Goal: Answer question/provide support: Share knowledge or assist other users

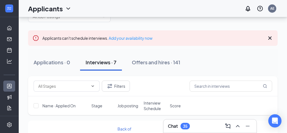
scroll to position [18, 0]
click at [157, 103] on span "Interview Schedule" at bounding box center [155, 105] width 23 height 11
click at [157, 103] on span "Interview Schedule" at bounding box center [152, 105] width 17 height 11
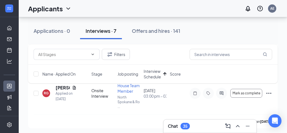
scroll to position [122, 0]
click at [46, 91] on div "RG" at bounding box center [46, 93] width 5 height 5
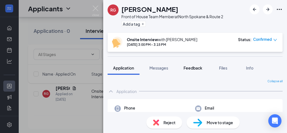
click at [195, 69] on span "Feedback" at bounding box center [193, 67] width 19 height 5
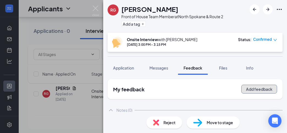
click at [248, 87] on button "Add feedback" at bounding box center [259, 88] width 36 height 9
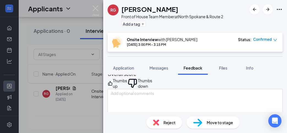
scroll to position [25, 0]
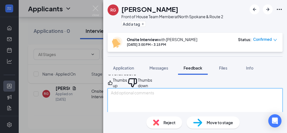
click at [158, 102] on textarea at bounding box center [195, 101] width 175 height 27
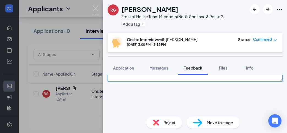
type textarea "arrived on time, dressed somewhat nicely."
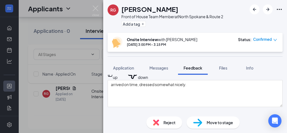
scroll to position [33, 0]
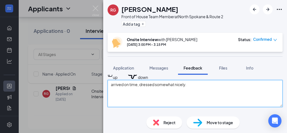
click at [218, 97] on textarea "arrived on time, dressed somewhat nicely." at bounding box center [195, 93] width 175 height 27
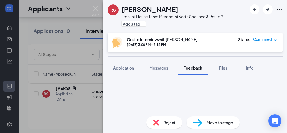
scroll to position [78, 0]
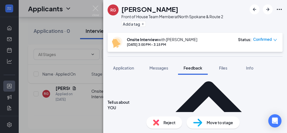
scroll to position [108, 0]
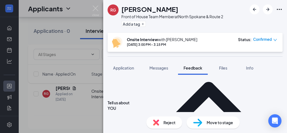
type textarea "from Brazil and lived in WI. new to this area. moved here as husband got a job."
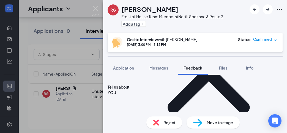
scroll to position [125, 0]
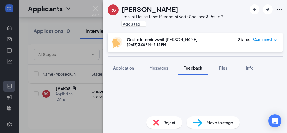
scroll to position [175, 0]
type textarea "been to only one is WI."
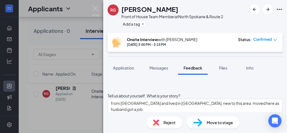
scroll to position [191, 0]
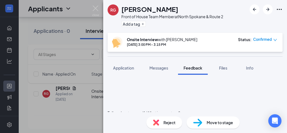
scroll to position [177, 0]
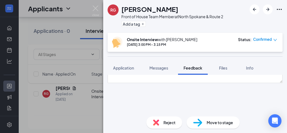
scroll to position [236, 0]
type textarea "likes FOH"
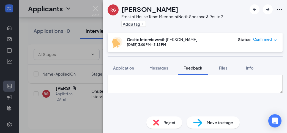
scroll to position [46, 0]
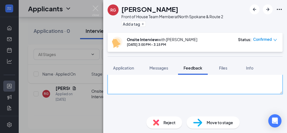
click at [216, 86] on textarea "arrived on time, dressed somewhat nicely." at bounding box center [195, 80] width 175 height 27
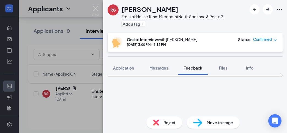
scroll to position [245, 0]
type textarea "arrived on time, dressed somewhat nicely. good eye contact. smiley and talkativ…"
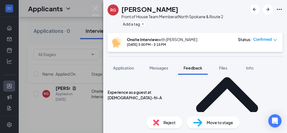
scroll to position [282, 0]
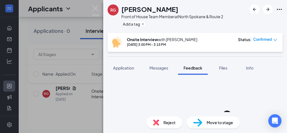
scroll to position [247, 0]
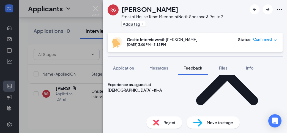
scroll to position [288, 0]
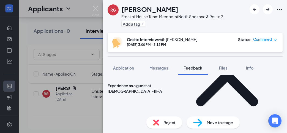
type textarea "connected a lot with customers at old job."
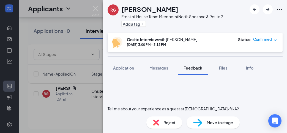
scroll to position [327, 0]
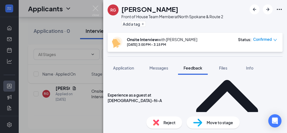
scroll to position [278, 0]
click at [162, 112] on div "Reject Move to stage" at bounding box center [195, 122] width 184 height 21
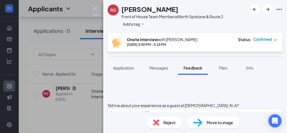
scroll to position [330, 0]
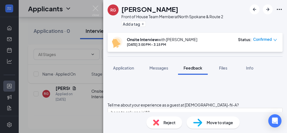
type textarea "likes validation from guests so he knows he did well"
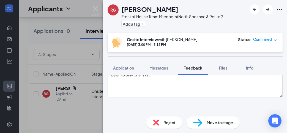
scroll to position [368, 0]
type textarea "struggles with grumpy guests"
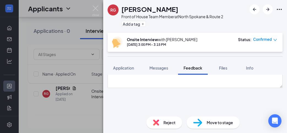
scroll to position [378, 0]
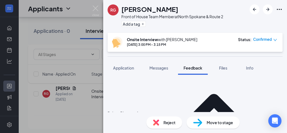
scroll to position [417, 0]
type textarea "very understaffed at job worked 55 hours to help. managers were stressed."
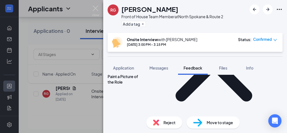
scroll to position [457, 0]
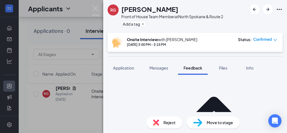
scroll to position [416, 0]
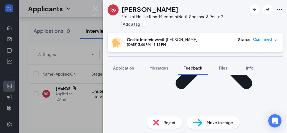
scroll to position [470, 0]
type textarea "never happened?????? hm. tries to work hard."
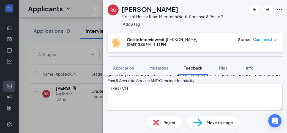
scroll to position [516, 0]
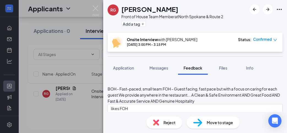
type textarea "not take mean personal. not a great answer to constructive question"
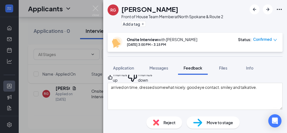
scroll to position [30, 0]
click at [127, 83] on div "Thumbs up" at bounding box center [120, 77] width 14 height 11
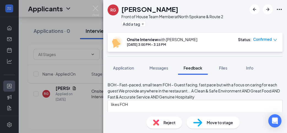
scroll to position [521, 0]
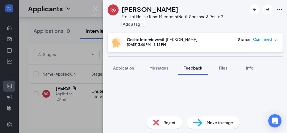
scroll to position [580, 0]
type textarea "likes jobs you can grow within company, likes being promoted. just joined rad t…"
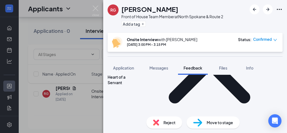
scroll to position [639, 0]
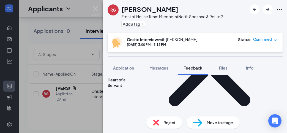
type textarea "Friendly, communicative, people person."
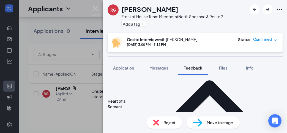
scroll to position [618, 0]
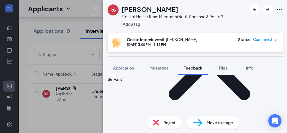
scroll to position [646, 0]
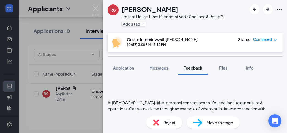
scroll to position [695, 0]
type textarea "Part time. Morning or nights. All days of week."
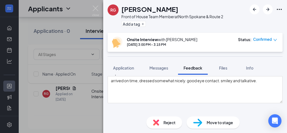
scroll to position [38, 0]
type textarea "No"
click at [278, 92] on div "Overall score Thumbs up Thumbs down arrived on time, dressed somewhat nicely. g…" at bounding box center [195, 80] width 175 height 46
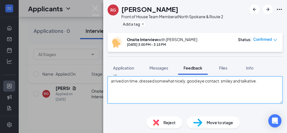
click at [272, 89] on textarea "arrived on time, dressed somewhat nicely. good eye contact. smiley and talkativ…" at bounding box center [195, 89] width 175 height 27
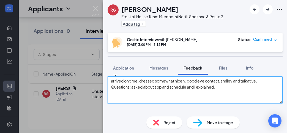
type textarea "arrived on time, dressed somewhat nicely. good eye contact. smiley and talkativ…"
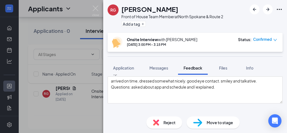
click at [217, 6] on div "[PERSON_NAME]" at bounding box center [172, 8] width 102 height 9
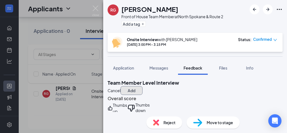
click at [143, 89] on button "Add" at bounding box center [132, 90] width 22 height 9
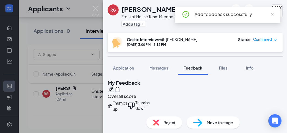
click at [92, 9] on div "RG Raphael Gavigan Front of House Team Member at North Spokane & Route 2 Add a …" at bounding box center [143, 66] width 287 height 133
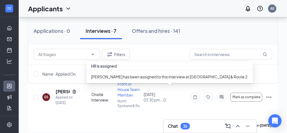
scroll to position [183, 0]
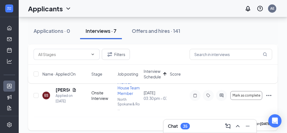
click at [48, 95] on div "ES" at bounding box center [46, 95] width 4 height 5
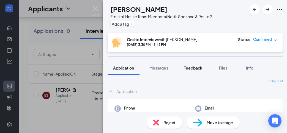
click at [200, 68] on span "Feedback" at bounding box center [193, 67] width 19 height 5
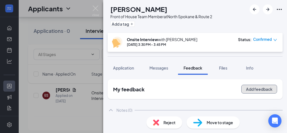
click at [259, 92] on button "Add feedback" at bounding box center [259, 88] width 36 height 9
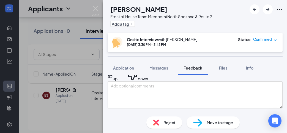
scroll to position [32, 0]
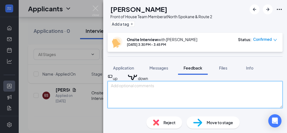
click at [144, 91] on textarea at bounding box center [195, 94] width 175 height 27
click at [144, 91] on textarea "Showed up 8 mins early! Dressed super cute!" at bounding box center [195, 94] width 175 height 27
click at [217, 98] on textarea "Showed up 8 mins early! Dressed super cute!" at bounding box center [195, 94] width 175 height 27
type textarea "Showed up 8 mins early! Dressed super cute! In nice shoes and outfit."
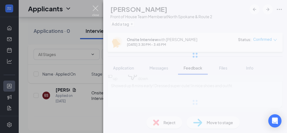
click at [96, 8] on img at bounding box center [95, 11] width 7 height 11
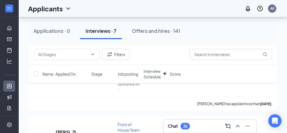
scroll to position [201, 0]
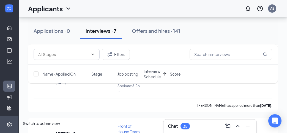
click at [7, 122] on icon "Settings" at bounding box center [10, 125] width 6 height 6
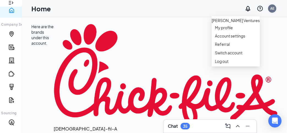
click at [274, 9] on div "AE" at bounding box center [272, 8] width 8 height 8
click at [237, 39] on link "Account settings" at bounding box center [236, 36] width 42 height 6
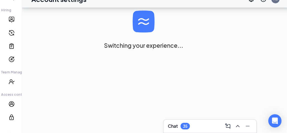
scroll to position [128, 0]
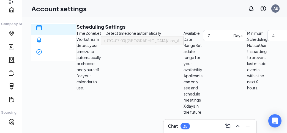
scroll to position [0, 0]
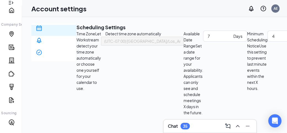
click at [11, 6] on icon "Expand" at bounding box center [11, 3] width 6 height 6
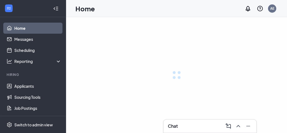
click at [59, 11] on icon "Collapse" at bounding box center [56, 9] width 6 height 6
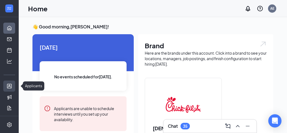
click at [14, 86] on link "Applicants" at bounding box center [17, 85] width 6 height 11
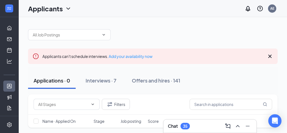
click at [271, 56] on icon "Cross" at bounding box center [270, 56] width 7 height 7
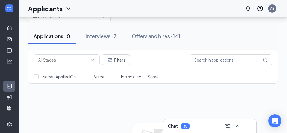
scroll to position [18, 0]
click at [115, 35] on div "Interviews · 7" at bounding box center [101, 36] width 31 height 7
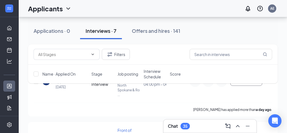
scroll to position [21, 0]
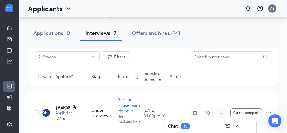
click at [148, 78] on span "Interview Schedule" at bounding box center [155, 76] width 23 height 11
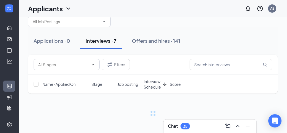
click at [152, 84] on div "Name · Applied On Stage Job posting Interview Schedule Score" at bounding box center [153, 84] width 250 height 19
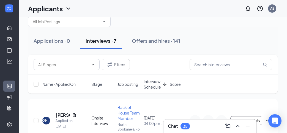
scroll to position [21, 0]
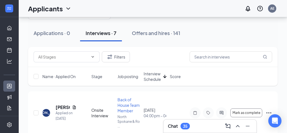
click at [152, 78] on span "Interview Schedule" at bounding box center [152, 76] width 17 height 11
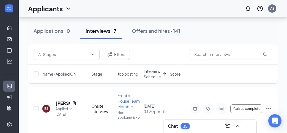
scroll to position [143, 0]
click at [45, 109] on div "ES" at bounding box center [46, 108] width 4 height 5
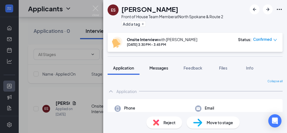
click at [167, 65] on span "Messages" at bounding box center [158, 67] width 19 height 5
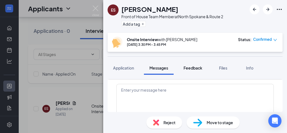
click at [194, 68] on span "Feedback" at bounding box center [193, 67] width 19 height 5
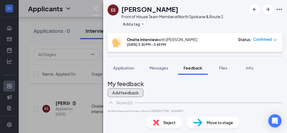
click at [143, 88] on button "Add feedback" at bounding box center [126, 92] width 36 height 9
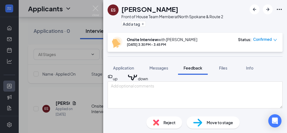
scroll to position [34, 0]
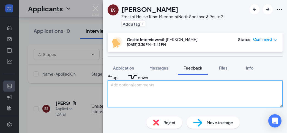
click at [168, 90] on textarea at bounding box center [195, 93] width 175 height 27
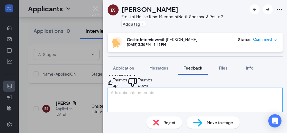
scroll to position [26, 0]
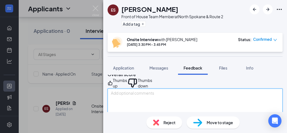
click at [162, 107] on textarea at bounding box center [195, 101] width 175 height 27
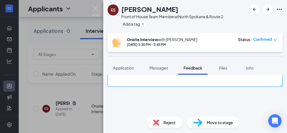
scroll to position [79, 0]
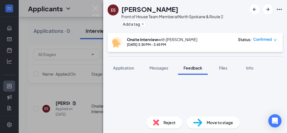
type textarea "From CA. Dressed super well and 8 mins early!"
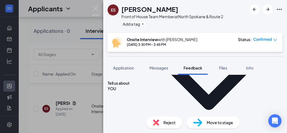
scroll to position [128, 0]
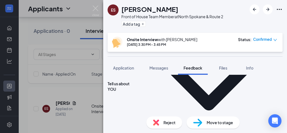
type textarea "From CA. At whitworth. senior."
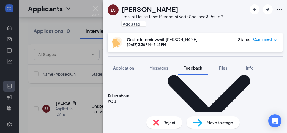
scroll to position [116, 0]
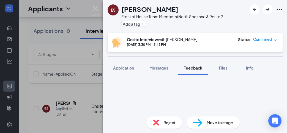
scroll to position [165, 0]
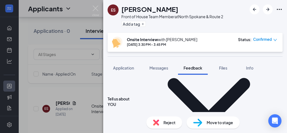
scroll to position [121, 0]
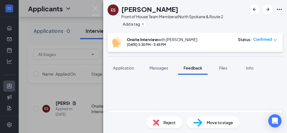
scroll to position [179, 0]
type textarea "here a lot. had always good experiences. likes our attentiveness."
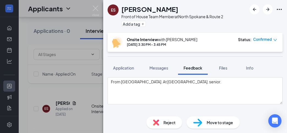
type textarea "liked FOH."
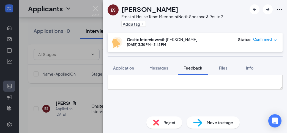
scroll to position [226, 0]
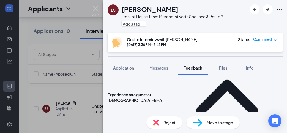
scroll to position [274, 0]
type textarea "working as RA at whitworth. reached out to a lot of people and be honest and lo…"
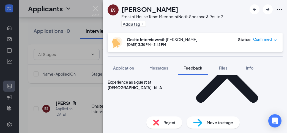
scroll to position [286, 0]
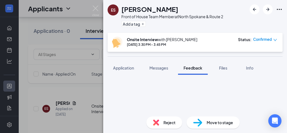
scroll to position [315, 0]
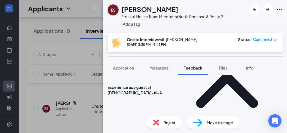
scroll to position [282, 0]
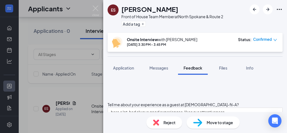
scroll to position [318, 0]
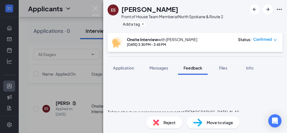
type textarea "what can you learn about others when interactive with them? likes the uniquenes…"
type textarea "diffucult"
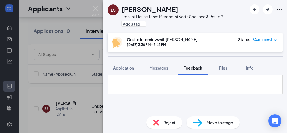
scroll to position [367, 0]
type textarea "difficulty with conflict, hard to confront."
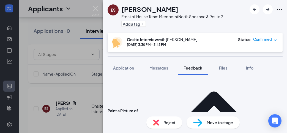
scroll to position [415, 0]
type textarea "made cookies for RA appointments. lots of extra time. so sweet!"
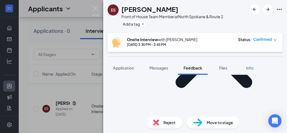
scroll to position [463, 0]
type textarea "in RA job involved a lot of confrontation. had to go back when wasn't direct fi…"
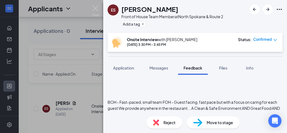
scroll to position [505, 0]
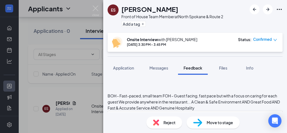
type textarea "Constructive: Enjoys it when it's from a good place. Petty: Allows her to refle…"
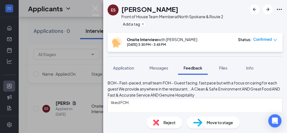
scroll to position [517, 0]
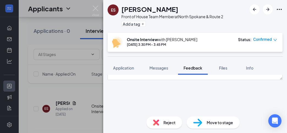
scroll to position [562, 0]
type textarea "wants to be elementary teacher. 3rd-5th grade. CFA helps her grow in multitaski…"
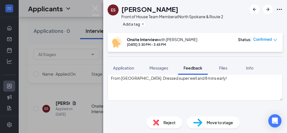
scroll to position [40, 0]
click at [127, 73] on div "Thumbs up" at bounding box center [120, 67] width 14 height 11
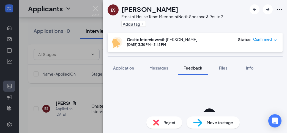
scroll to position [585, 0]
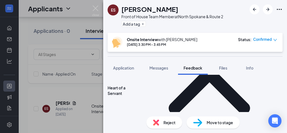
scroll to position [626, 0]
type textarea "She's a hard worker, feels obligated to do her best. Always a reason to do more…"
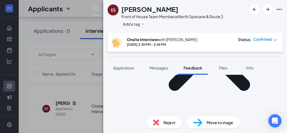
scroll to position [650, 0]
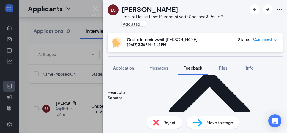
scroll to position [622, 0]
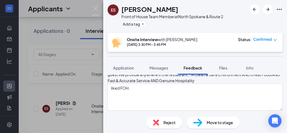
type textarea "Part time. Free Monday after 3pm, Tues open-12:30p, Thur-Friday 12-8. Unavailab…"
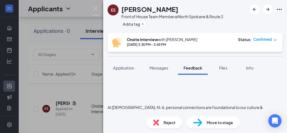
scroll to position [685, 0]
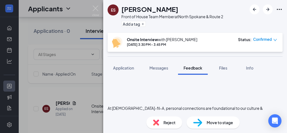
type textarea "wants to be elementary teacher. 3rd-5th grade. CFA helps her grow in multitaski…"
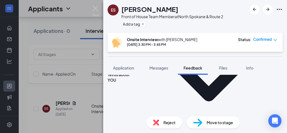
scroll to position [0, 0]
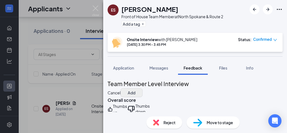
type textarea "No"
click at [143, 88] on button "Add" at bounding box center [132, 92] width 22 height 9
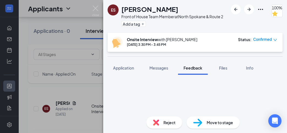
scroll to position [43, 0]
click at [94, 7] on img at bounding box center [95, 11] width 7 height 11
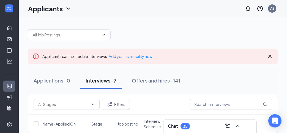
click at [146, 123] on span "Interview Schedule" at bounding box center [155, 123] width 23 height 11
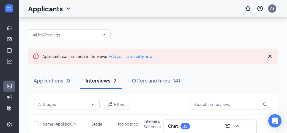
scroll to position [21, 0]
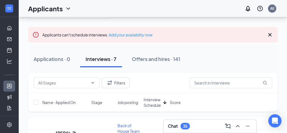
click at [155, 99] on span "Interview Schedule" at bounding box center [152, 102] width 17 height 11
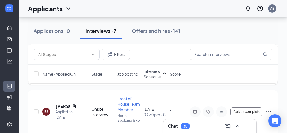
scroll to position [177, 0]
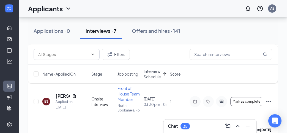
click at [266, 102] on icon "Ellipses" at bounding box center [268, 101] width 7 height 7
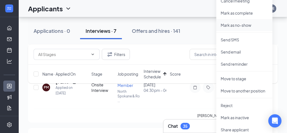
scroll to position [315, 0]
click at [229, 106] on p "Reject" at bounding box center [244, 105] width 47 height 6
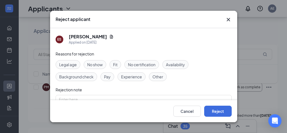
click at [177, 62] on span "Availability" at bounding box center [175, 64] width 19 height 6
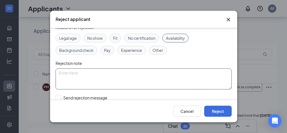
scroll to position [28, 0]
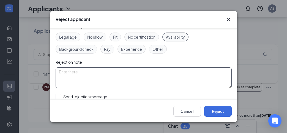
click at [153, 78] on textarea at bounding box center [144, 77] width 176 height 21
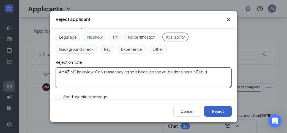
type textarea "AMAZING interview. Only reason saying no is because she will be done here in Fe…"
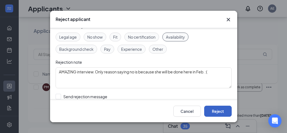
click at [215, 110] on button "Reject" at bounding box center [218, 110] width 28 height 11
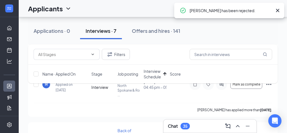
scroll to position [78, 0]
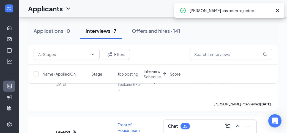
click at [277, 12] on icon "Cross" at bounding box center [277, 10] width 7 height 7
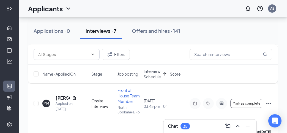
scroll to position [174, 0]
click at [46, 103] on div "MM" at bounding box center [46, 103] width 6 height 5
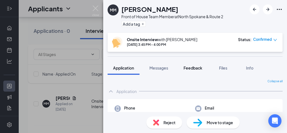
click at [198, 67] on span "Feedback" at bounding box center [193, 67] width 19 height 5
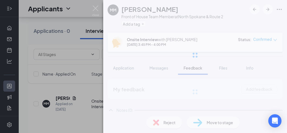
scroll to position [2, 0]
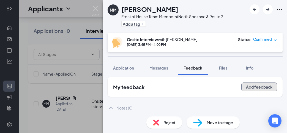
click at [261, 90] on button "Add feedback" at bounding box center [259, 86] width 36 height 9
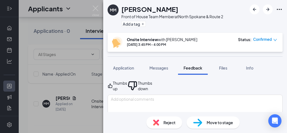
scroll to position [26, 0]
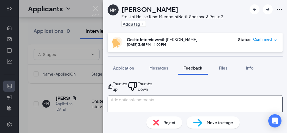
click at [193, 102] on textarea at bounding box center [195, 108] width 175 height 27
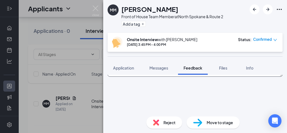
scroll to position [70, 0]
type textarea "Showed up early in semi professional attire."
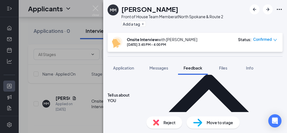
scroll to position [123, 0]
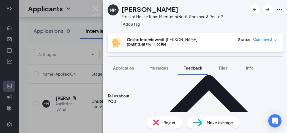
type textarea "From [US_STATE]. In beauty school."
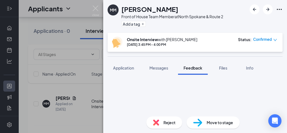
scroll to position [161, 0]
type textarea "Great experiences."
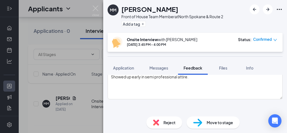
scroll to position [48, 0]
type textarea "Worked at CFA before at age [DEMOGRAPHIC_DATA]."
click at [221, 84] on textarea "Showed up early in semi professional attire." at bounding box center [195, 86] width 175 height 27
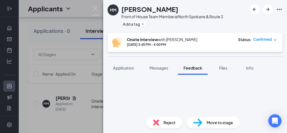
scroll to position [184, 0]
type textarea "Showed up early in semi professional attire. KC is operator. Call the CFA. Or J…"
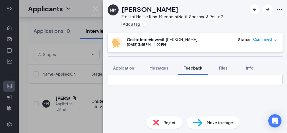
type textarea "Worked at CFA before at age [DEMOGRAPHIC_DATA]. Likes FOH."
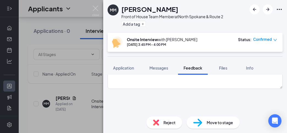
scroll to position [241, 0]
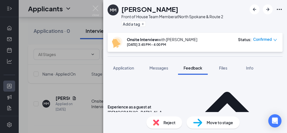
scroll to position [282, 0]
type textarea "Worked window a lot. Interacted with every guest."
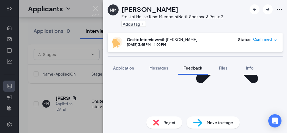
scroll to position [326, 0]
type textarea "seeing them smile and be happy. resolving issues."
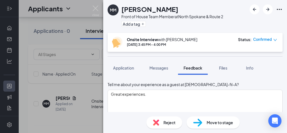
scroll to position [367, 0]
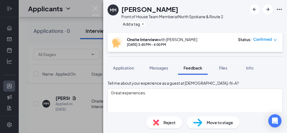
type textarea "when someone is being super difficult and hard to please."
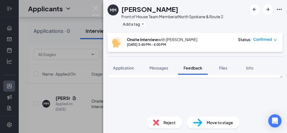
scroll to position [406, 0]
type textarea "hair school baseline to have people come back and rebook. has consistent client…"
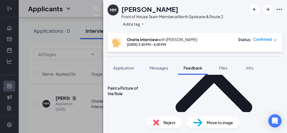
scroll to position [466, 0]
type textarea "unsure...pushes past what most people think of her. didn't sell a lot of produc…"
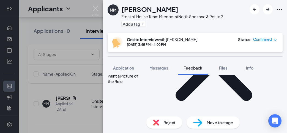
scroll to position [478, 0]
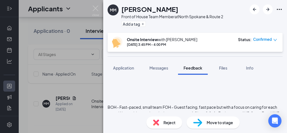
type textarea "constructive: "great" [PERSON_NAME]: whatever, it sucks. roll it off."
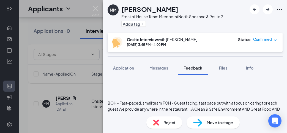
scroll to position [525, 0]
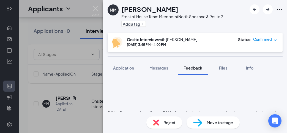
scroll to position [514, 0]
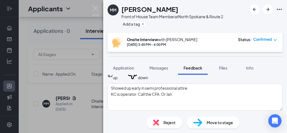
scroll to position [39, 0]
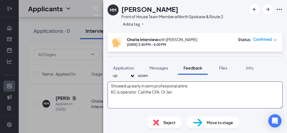
type textarea "wants to work in [GEOGRAPHIC_DATA], helps with paying for school."
click at [191, 97] on textarea "Showed up early in semi professional attire. KC is operator. Call the CFA. Or J…" at bounding box center [195, 94] width 175 height 27
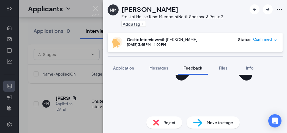
scroll to position [519, 0]
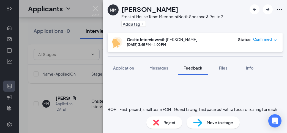
type textarea "Showed up early in semi professional attire. KC is operator. Call the CFA. Or J…"
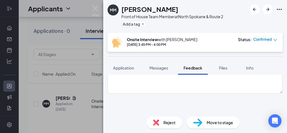
scroll to position [577, 0]
type textarea "wants to work in [GEOGRAPHIC_DATA], helps with paying for school. a couple year…"
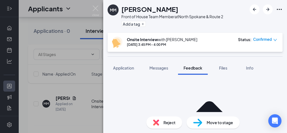
scroll to position [628, 0]
type textarea "has some experience. never late unless emergency. hardworking and wants to be h…"
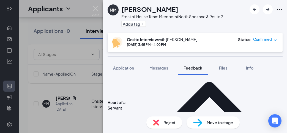
scroll to position [646, 0]
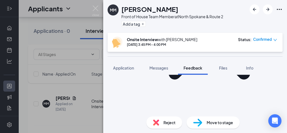
scroll to position [695, 0]
type textarea "Mon-Friday in school 9-2:30. Available 4-close, completely available Sat. Full …"
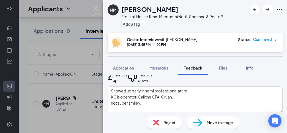
scroll to position [34, 0]
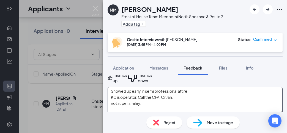
type textarea "No"
click at [167, 102] on textarea "Showed up early in semi professional attire. KC is operator. Call the CFA. Or J…" at bounding box center [195, 99] width 175 height 27
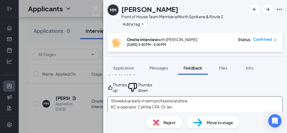
scroll to position [24, 0]
type textarea "Showed up early in semi professional attire. KC is operator. Call the CFA. Or J…"
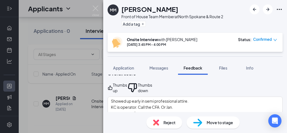
click at [127, 90] on div "Thumbs up" at bounding box center [120, 87] width 14 height 11
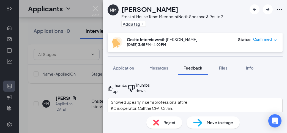
scroll to position [0, 0]
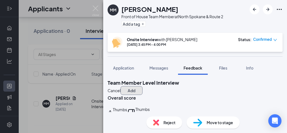
click at [143, 86] on button "Add" at bounding box center [132, 90] width 22 height 9
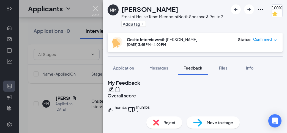
click at [98, 9] on img at bounding box center [95, 11] width 7 height 11
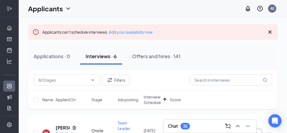
scroll to position [23, 0]
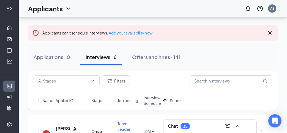
click at [271, 32] on icon "Cross" at bounding box center [270, 32] width 7 height 7
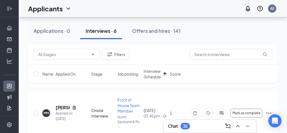
scroll to position [140, 0]
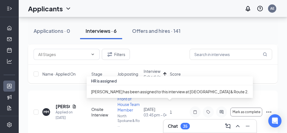
click at [166, 106] on div "September 15, 2025 03:45 pm - 04:00 pm" at bounding box center [155, 111] width 23 height 11
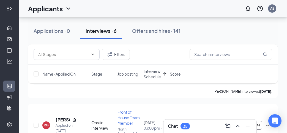
scroll to position [0, 0]
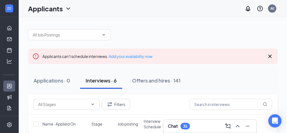
click at [270, 57] on icon "Cross" at bounding box center [270, 56] width 7 height 7
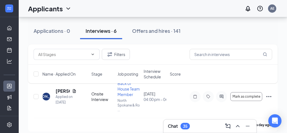
scroll to position [37, 0]
click at [148, 69] on span "Interview Schedule" at bounding box center [155, 73] width 23 height 11
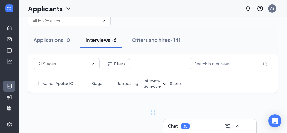
scroll to position [13, 0]
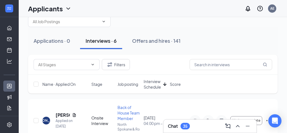
click at [154, 84] on span "Interview Schedule" at bounding box center [152, 83] width 17 height 11
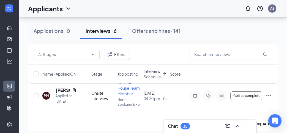
scroll to position [218, 0]
click at [145, 38] on button "Offers and hires · 141" at bounding box center [156, 31] width 59 height 17
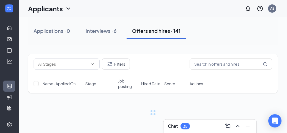
scroll to position [13, 0]
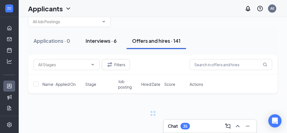
click at [115, 40] on div "Interviews · 6" at bounding box center [101, 40] width 31 height 7
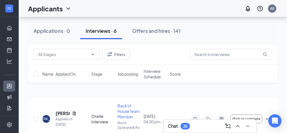
scroll to position [12, 0]
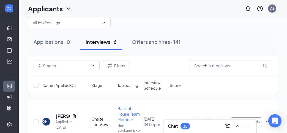
click at [153, 81] on span "Interview Schedule" at bounding box center [155, 85] width 23 height 11
click at [153, 81] on span "Interview Schedule" at bounding box center [152, 85] width 17 height 11
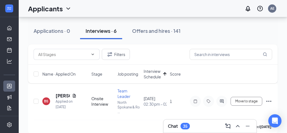
scroll to position [29, 0]
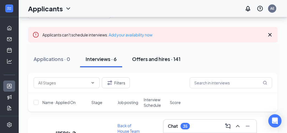
scroll to position [21, 0]
click at [272, 34] on icon "Cross" at bounding box center [270, 35] width 7 height 7
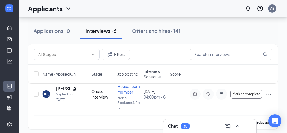
scroll to position [0, 0]
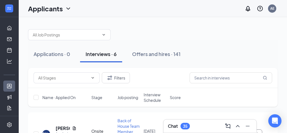
click at [156, 102] on span "Interview Schedule" at bounding box center [155, 97] width 23 height 11
click at [156, 101] on span "Interview Schedule" at bounding box center [152, 97] width 17 height 11
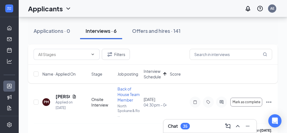
scroll to position [212, 0]
click at [46, 102] on div "PM" at bounding box center [46, 101] width 5 height 5
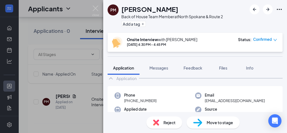
scroll to position [13, 0]
click at [191, 72] on button "Feedback" at bounding box center [193, 68] width 30 height 14
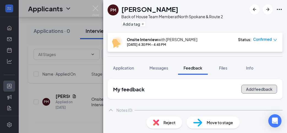
click at [259, 84] on button "Add feedback" at bounding box center [259, 88] width 36 height 9
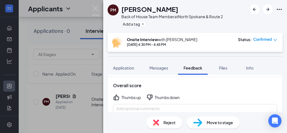
scroll to position [18, 0]
click at [206, 105] on textarea at bounding box center [195, 117] width 164 height 27
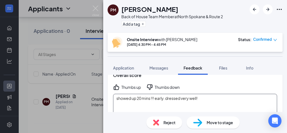
scroll to position [0, 0]
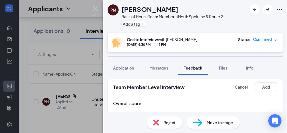
type textarea "showed up 20 mins !!! early. dressed very well!"
click at [252, 86] on div "Cancel Add" at bounding box center [253, 86] width 47 height 9
click at [257, 87] on button "Add" at bounding box center [266, 86] width 22 height 9
click at [266, 83] on button "Add" at bounding box center [266, 86] width 22 height 9
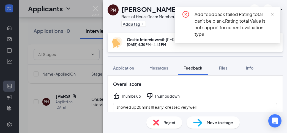
scroll to position [18, 0]
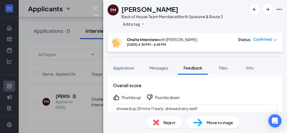
click at [98, 11] on img at bounding box center [95, 11] width 7 height 11
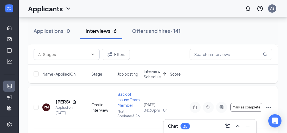
scroll to position [207, 0]
click at [46, 106] on div "PM" at bounding box center [46, 106] width 5 height 5
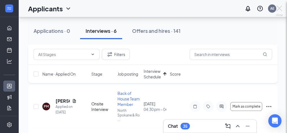
click at [46, 104] on div "PM Preston Mortlock Back of House Team Member at North Spokane & Route 2 Add a …" at bounding box center [143, 66] width 287 height 133
click at [46, 107] on div "PM" at bounding box center [46, 106] width 5 height 5
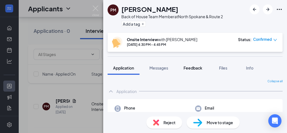
click at [200, 69] on span "Feedback" at bounding box center [193, 67] width 19 height 5
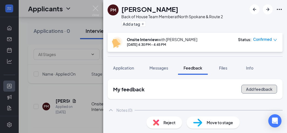
click at [257, 87] on button "Add feedback" at bounding box center [259, 88] width 36 height 9
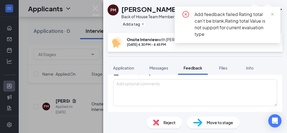
scroll to position [42, 0]
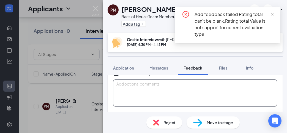
click at [198, 87] on textarea at bounding box center [195, 92] width 164 height 27
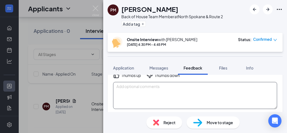
scroll to position [39, 0]
type textarea "Showd"
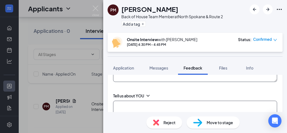
type textarea "Showed up 20 mins early. Dressed well."
click at [208, 107] on textarea at bounding box center [195, 113] width 164 height 27
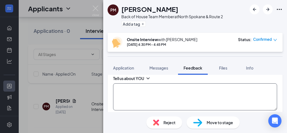
scroll to position [83, 0]
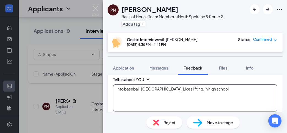
click at [205, 88] on textarea "Into baseball. Northwest Christian. Likes lifting. in high school" at bounding box center [195, 97] width 164 height 27
click at [244, 93] on textarea "Into baseball. Northwest Christian. Likes lifting. In high school" at bounding box center [195, 97] width 164 height 27
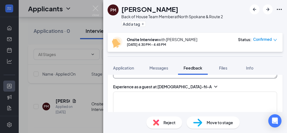
scroll to position [115, 0]
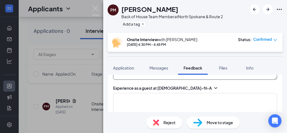
type textarea "Into baseball. Northwest Christian. Likes lifting. In high school. Goes to a Ch…"
click at [213, 87] on icon "ChevronDown" at bounding box center [216, 88] width 6 height 6
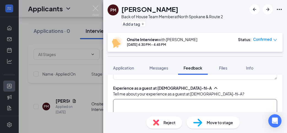
click at [169, 101] on textarea at bounding box center [195, 112] width 164 height 27
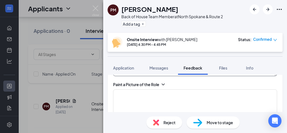
scroll to position [167, 0]
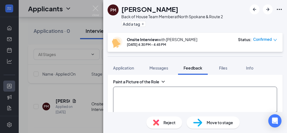
type textarea "Had amazing experiences. Knows Anna and others who work here."
click at [118, 103] on textarea at bounding box center [195, 99] width 164 height 27
click at [164, 81] on icon "ChevronDown" at bounding box center [163, 82] width 6 height 6
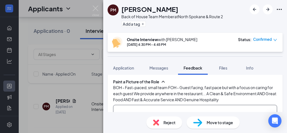
click at [130, 106] on textarea at bounding box center [195, 118] width 164 height 27
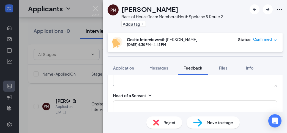
scroll to position [212, 0]
type textarea "wants to do BOH but could do either."
click at [149, 94] on icon "ChevronDown" at bounding box center [149, 95] width 3 height 2
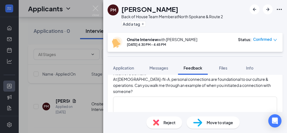
scroll to position [237, 0]
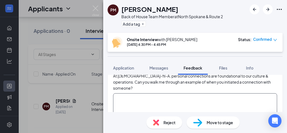
click at [149, 93] on textarea at bounding box center [195, 106] width 164 height 27
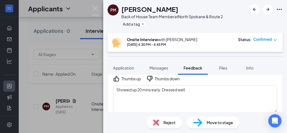
scroll to position [37, 0]
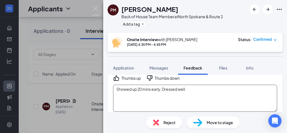
click at [201, 94] on textarea "Showed up 20 mins early. Dressed well." at bounding box center [195, 97] width 164 height 27
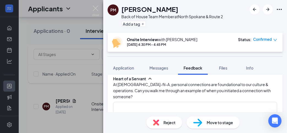
scroll to position [228, 0]
type textarea "Showed up 20 mins early. Dressed well. definitely a little awkward."
click at [196, 102] on textarea at bounding box center [195, 115] width 164 height 27
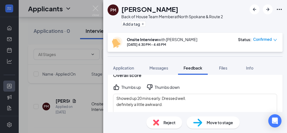
scroll to position [27, 0]
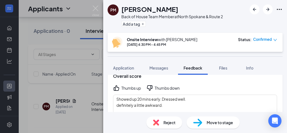
type textarea "has new friends at school."
click at [184, 102] on textarea "Showed up 20 mins early. Dressed well. definitely a little awkward." at bounding box center [195, 107] width 164 height 27
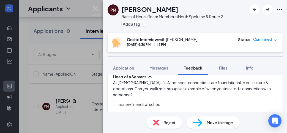
scroll to position [232, 0]
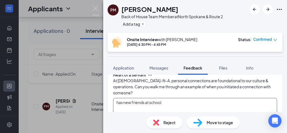
type textarea "Showed up 20 mins early. Dressed well. definitely a little awkward. not smiley."
click at [205, 98] on textarea "has new friends at school." at bounding box center [195, 111] width 164 height 27
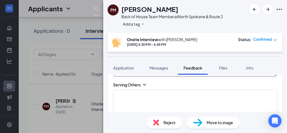
scroll to position [283, 0]
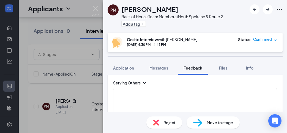
type textarea "has new friends at school. tries to reach out."
click at [143, 80] on icon "ChevronDown" at bounding box center [145, 83] width 6 height 6
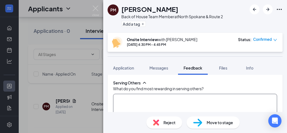
click at [146, 94] on textarea at bounding box center [195, 107] width 164 height 27
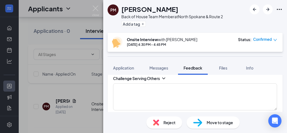
scroll to position [362, 0]
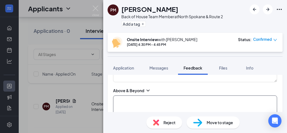
type textarea "likes to work with hands so likes to help people who struggle with physical lab…"
click at [175, 109] on textarea at bounding box center [195, 108] width 164 height 27
click at [143, 87] on div "Above & Beyond" at bounding box center [128, 90] width 31 height 6
click at [146, 87] on icon "ChevronDown" at bounding box center [148, 90] width 6 height 6
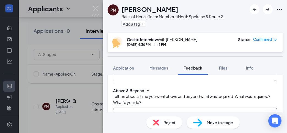
click at [152, 107] on textarea at bounding box center [195, 120] width 164 height 27
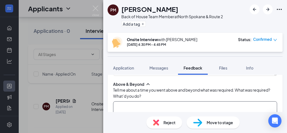
scroll to position [368, 0]
click at [152, 107] on textarea at bounding box center [195, 114] width 164 height 27
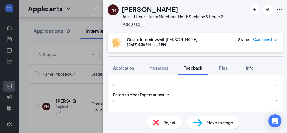
type textarea "fished out keys from grate for friend."
click at [142, 108] on textarea at bounding box center [195, 112] width 164 height 27
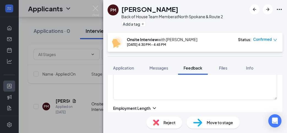
scroll to position [492, 0]
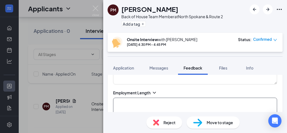
click at [147, 103] on textarea at bounding box center [195, 110] width 164 height 27
click at [155, 90] on icon "ChevronDown" at bounding box center [155, 93] width 6 height 6
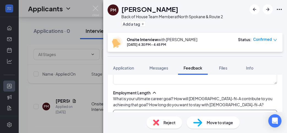
click at [160, 110] on textarea at bounding box center [195, 122] width 164 height 27
click at [273, 109] on textarea "wants to go into a trade like plumbing. CFA can help him develop teamwork skill…" at bounding box center [195, 122] width 164 height 27
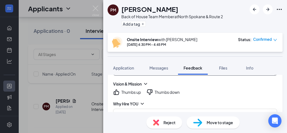
scroll to position [552, 0]
type textarea "wants to go into a trade like plumbing. CFA can help him develop teamwork skill…"
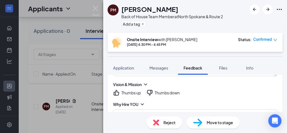
click at [143, 101] on icon "ChevronDown" at bounding box center [142, 104] width 6 height 6
click at [149, 115] on textarea at bounding box center [195, 128] width 164 height 27
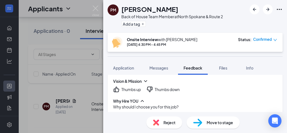
scroll to position [555, 0]
click at [151, 112] on textarea at bounding box center [195, 125] width 164 height 27
type textarea "harfd"
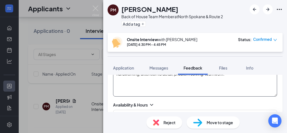
scroll to position [597, 0]
type textarea "hardworking, attention to detail, problem solving. teamwork."
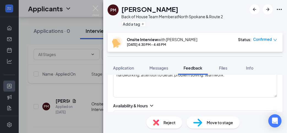
click at [154, 103] on icon "ChevronDown" at bounding box center [152, 106] width 6 height 6
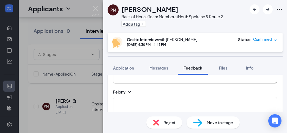
scroll to position [673, 0]
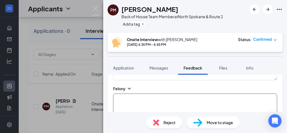
click at [155, 96] on textarea at bounding box center [195, 106] width 164 height 27
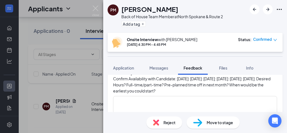
scroll to position [616, 0]
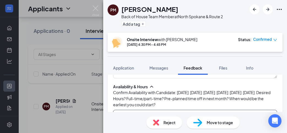
click at [125, 109] on textarea at bounding box center [195, 122] width 164 height 27
click at [228, 109] on textarea "Mon-Friday: 4/5-10. Mornings on Saturday." at bounding box center [195, 122] width 164 height 27
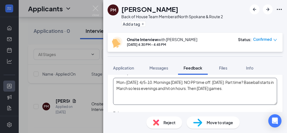
scroll to position [657, 0]
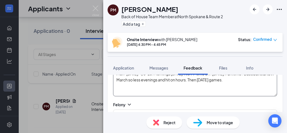
type textarea "Mon-Friday: 4/5-10. Mornings on Saturday. NO PP time off. Next Monday. Part tim…"
click at [196, 113] on div "Reject Move to stage" at bounding box center [195, 122] width 184 height 21
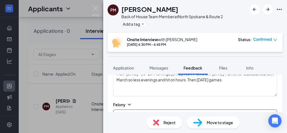
click at [150, 109] on textarea at bounding box center [195, 122] width 164 height 27
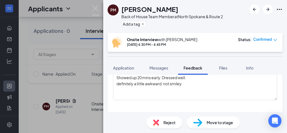
scroll to position [49, 0]
type textarea "No"
click at [187, 85] on textarea "Showed up 20 mins early. Dressed well. definitely a little awkward. not smiley." at bounding box center [195, 86] width 164 height 27
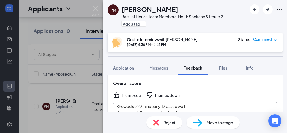
scroll to position [23, 0]
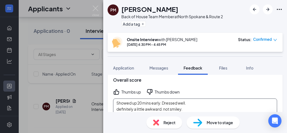
type textarea "Showed up 20 mins early. Dressed well. definitely a little awkward. not smiley.…"
click at [172, 92] on div "Thumbs down" at bounding box center [167, 92] width 25 height 6
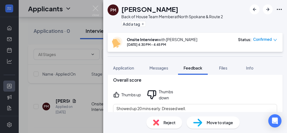
scroll to position [0, 0]
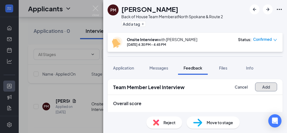
click at [273, 84] on button "Add" at bounding box center [266, 86] width 22 height 9
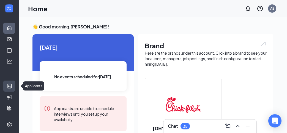
click at [14, 84] on link "Applicants" at bounding box center [17, 85] width 6 height 11
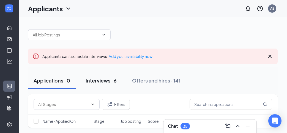
click at [115, 84] on button "Interviews · 6" at bounding box center [101, 80] width 42 height 17
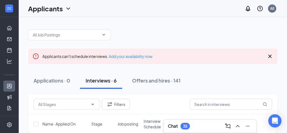
click at [269, 54] on icon "Cross" at bounding box center [270, 56] width 7 height 7
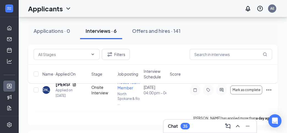
click at [148, 76] on span "Interview Schedule" at bounding box center [155, 73] width 23 height 11
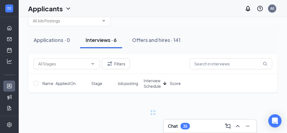
scroll to position [13, 0]
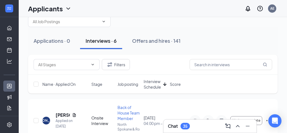
click at [152, 82] on span "Interview Schedule" at bounding box center [152, 83] width 17 height 11
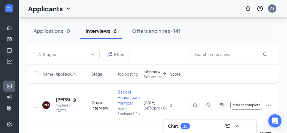
scroll to position [208, 0]
click at [267, 106] on icon "Ellipses" at bounding box center [268, 105] width 7 height 7
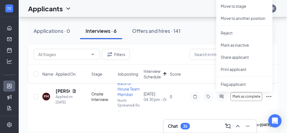
scroll to position [213, 0]
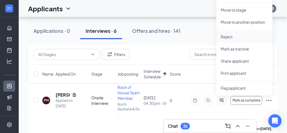
click at [233, 39] on p "Reject" at bounding box center [244, 37] width 47 height 6
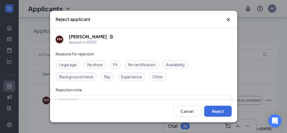
click at [113, 63] on span "Fit" at bounding box center [115, 64] width 4 height 6
click at [176, 66] on span "Availability" at bounding box center [175, 64] width 19 height 6
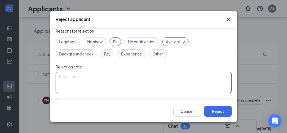
click at [168, 72] on textarea at bounding box center [144, 82] width 176 height 21
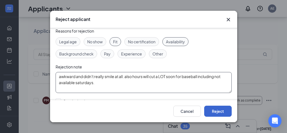
type textarea "awkward and didn't really smile at all. also hours will cut a LOT soon for base…"
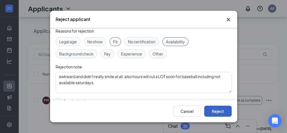
click at [224, 114] on button "Reject" at bounding box center [218, 110] width 28 height 11
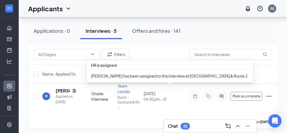
scroll to position [215, 0]
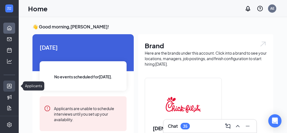
click at [14, 88] on link "Applicants" at bounding box center [17, 85] width 6 height 11
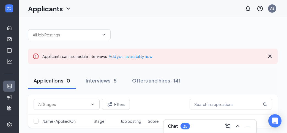
click at [113, 53] on div "Applicants can't schedule interviews. Add your availability now" at bounding box center [97, 56] width 110 height 6
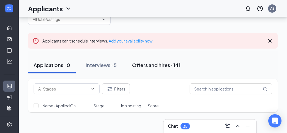
scroll to position [16, 0]
click at [119, 63] on button "Interviews · 5" at bounding box center [101, 64] width 42 height 17
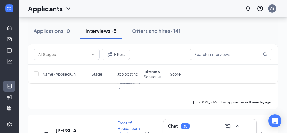
scroll to position [90, 0]
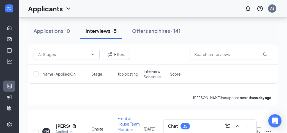
click at [160, 77] on span "Interview Schedule" at bounding box center [155, 73] width 23 height 11
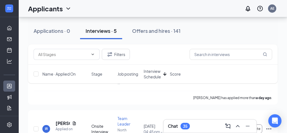
click at [160, 77] on span "Interview Schedule" at bounding box center [152, 73] width 17 height 11
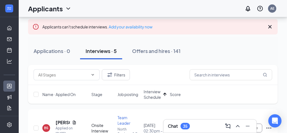
scroll to position [33, 0]
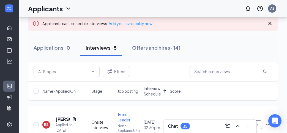
click at [270, 24] on icon "Cross" at bounding box center [270, 23] width 7 height 7
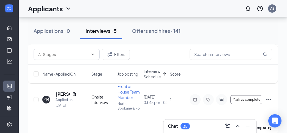
scroll to position [152, 0]
click at [267, 97] on icon "Ellipses" at bounding box center [268, 99] width 7 height 7
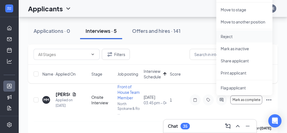
click at [230, 36] on p "Reject" at bounding box center [244, 37] width 47 height 6
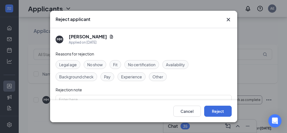
click at [118, 63] on div "Fit" at bounding box center [115, 64] width 12 height 9
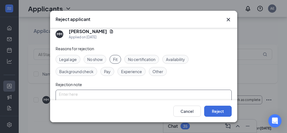
click at [124, 96] on textarea at bounding box center [144, 99] width 176 height 21
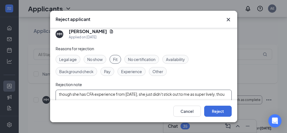
scroll to position [7, 0]
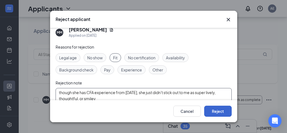
type textarea "though she has CFA experience from [DATE], she just didn't stick out to me as s…"
click at [223, 114] on button "Reject" at bounding box center [218, 110] width 28 height 11
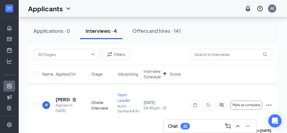
scroll to position [144, 0]
click at [48, 105] on div "IR" at bounding box center [46, 104] width 8 height 8
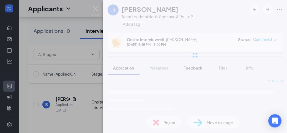
click at [202, 67] on span "Feedback" at bounding box center [193, 67] width 19 height 5
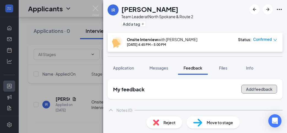
click at [252, 92] on button "Add feedback" at bounding box center [259, 88] width 36 height 9
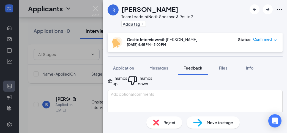
scroll to position [31, 0]
click at [204, 89] on div "Overall score Thumbs up Thumbs down" at bounding box center [195, 90] width 175 height 53
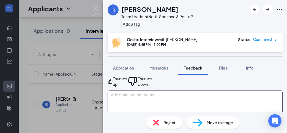
click at [197, 99] on textarea at bounding box center [195, 103] width 175 height 27
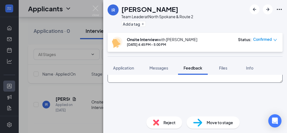
scroll to position [62, 0]
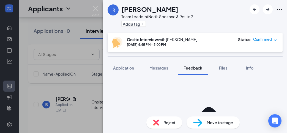
scroll to position [91, 0]
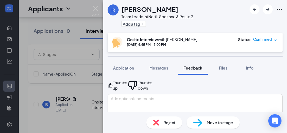
scroll to position [27, 0]
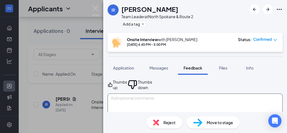
click at [184, 99] on textarea at bounding box center [195, 106] width 175 height 27
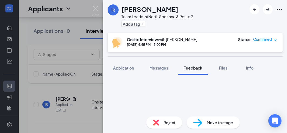
scroll to position [78, 0]
type textarea "dressed well and professional with handshake."
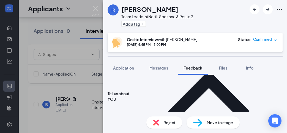
scroll to position [125, 0]
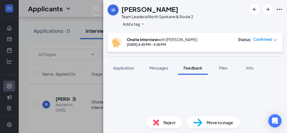
scroll to position [80, 0]
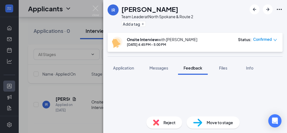
scroll to position [85, 0]
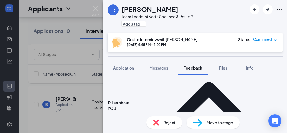
type textarea "Out of military ([PERSON_NAME][GEOGRAPHIC_DATA]) in December. Worked at CFA in …"
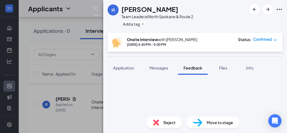
scroll to position [178, 0]
type textarea "liked our store and see above. worked at CFA [DATE]-[DATE]. worked. both BOH an…"
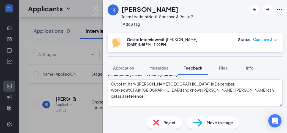
scroll to position [224, 0]
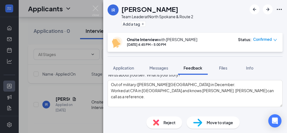
type textarea "will go anywhere. passion is people. start FOH."
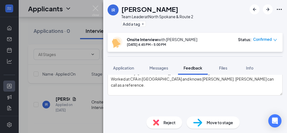
scroll to position [235, 0]
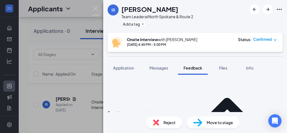
scroll to position [276, 0]
type textarea "every single day of his life and he cares about the brand. he's invested. doesn…"
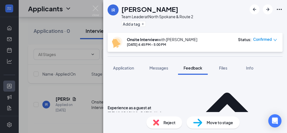
scroll to position [281, 0]
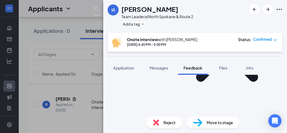
scroll to position [327, 0]
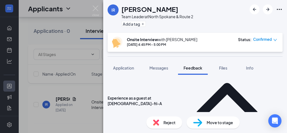
scroll to position [291, 0]
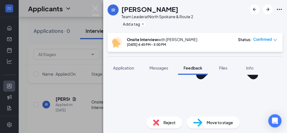
scroll to position [302, 0]
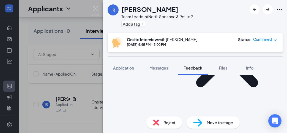
scroll to position [322, 0]
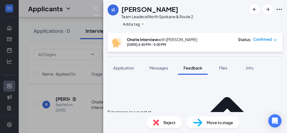
scroll to position [275, 0]
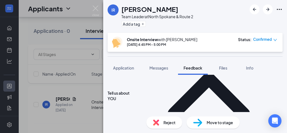
scroll to position [135, 0]
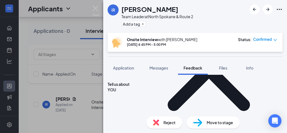
type textarea "his spiritual gift is serving.says he doesn't struggle unless he is badly infor…"
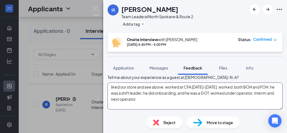
scroll to position [376, 0]
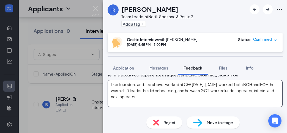
type textarea "liked our store and see above. worked at CFA [DATE]-[DATE]. worked. both BOH an…"
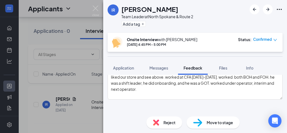
scroll to position [384, 0]
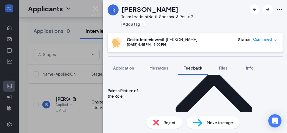
scroll to position [468, 0]
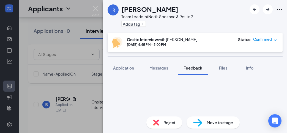
scroll to position [416, 0]
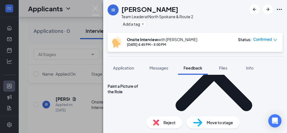
scroll to position [467, 0]
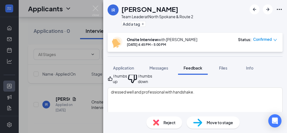
scroll to position [37, 0]
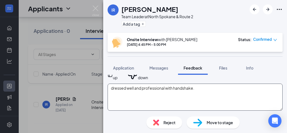
click at [215, 94] on textarea "dressed well and professional with handshake." at bounding box center [195, 96] width 175 height 27
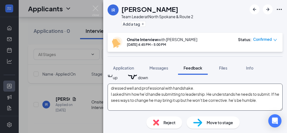
click at [213, 94] on textarea "dressed well and professional with handshake. I asked him how he'd handle submi…" at bounding box center [195, 96] width 175 height 27
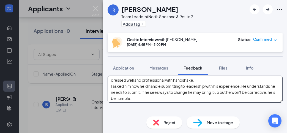
scroll to position [45, 0]
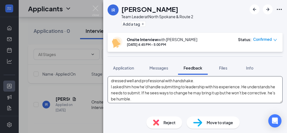
click at [199, 97] on textarea "dressed well and professional with handshake. I asked him how he'd handle submi…" at bounding box center [195, 89] width 175 height 27
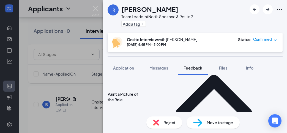
scroll to position [460, 0]
type textarea "dressed well and professional with handshake. I asked him how he'd handle submi…"
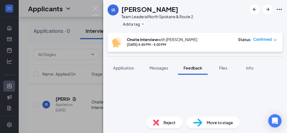
scroll to position [516, 0]
type textarea "he likes corrective criticism."
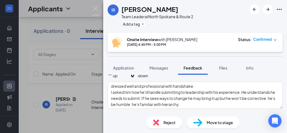
scroll to position [40, 0]
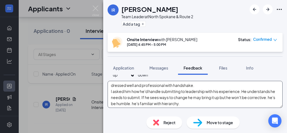
type textarea "ultimate: have his own business. wants to advance heaven. he struggles to put p…"
click at [236, 105] on textarea "dressed well and professional with handshake. I asked him how he'd handle submi…" at bounding box center [195, 94] width 175 height 27
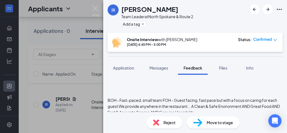
scroll to position [527, 0]
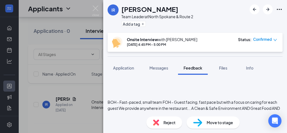
type textarea "dressed well and professional with handshake. I asked him how he'd handle submi…"
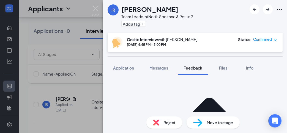
scroll to position [625, 0]
type textarea "ultimate: have his own business. wants to advance heaven. he struggles to put p…"
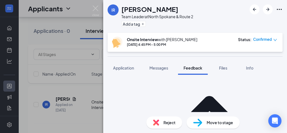
type textarea "n"
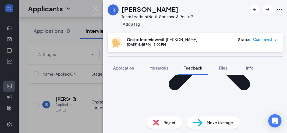
scroll to position [684, 0]
type textarea "Mon, Wed, Thurs, Some Fridays and most Saturdays. 5-close. Part time for now. o…"
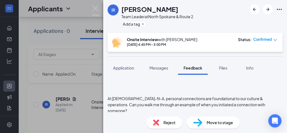
scroll to position [729, 0]
type textarea "No"
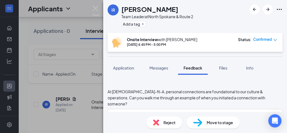
scroll to position [735, 0]
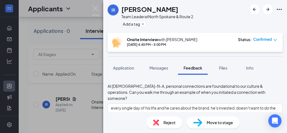
scroll to position [736, 0]
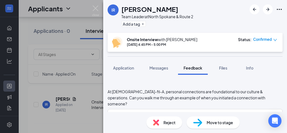
type textarea "w"
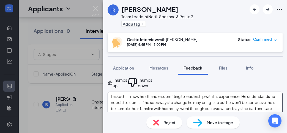
scroll to position [29, 0]
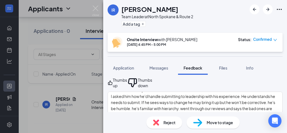
type textarea "understands starting as TM."
click at [122, 84] on div "Thumbs up" at bounding box center [120, 82] width 14 height 11
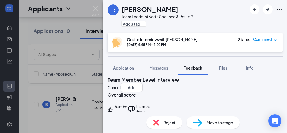
scroll to position [0, 0]
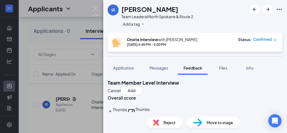
click at [122, 84] on h2 "Team Member Level Interview" at bounding box center [195, 82] width 175 height 7
click at [143, 86] on button "Add" at bounding box center [132, 90] width 22 height 9
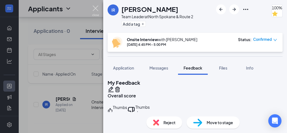
click at [98, 11] on img at bounding box center [95, 11] width 7 height 11
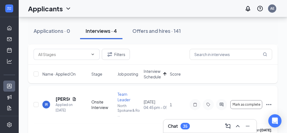
click at [48, 104] on div "IR" at bounding box center [46, 104] width 8 height 8
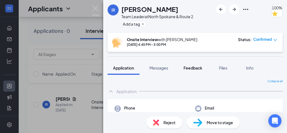
click at [201, 70] on div "Feedback" at bounding box center [193, 68] width 19 height 6
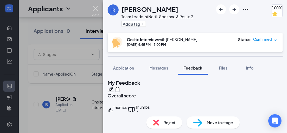
click at [95, 9] on img at bounding box center [95, 11] width 7 height 11
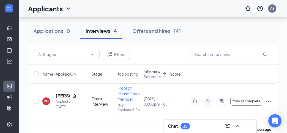
scroll to position [95, 0]
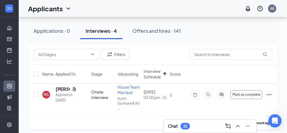
click at [48, 95] on div "RG" at bounding box center [46, 94] width 5 height 5
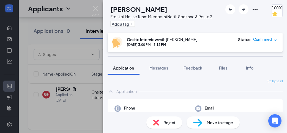
click at [48, 95] on div "[PERSON_NAME] Front of House Team Member at [GEOGRAPHIC_DATA] & Route 2 Add a t…" at bounding box center [143, 66] width 287 height 133
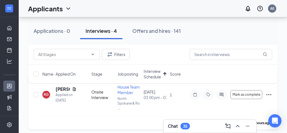
click at [48, 95] on div "RG" at bounding box center [46, 94] width 5 height 5
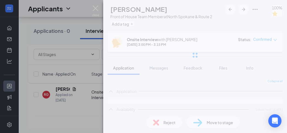
click at [269, 93] on div "[PERSON_NAME] Front of House Team Member at [GEOGRAPHIC_DATA] & Route 2 Add a t…" at bounding box center [143, 66] width 287 height 133
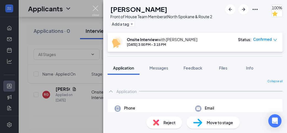
click at [97, 10] on img at bounding box center [95, 11] width 7 height 11
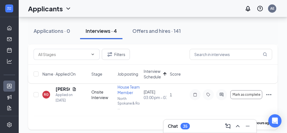
click at [269, 93] on icon "Ellipses" at bounding box center [268, 94] width 7 height 7
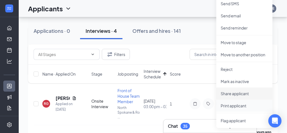
scroll to position [86, 0]
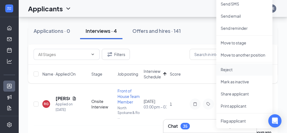
click at [235, 70] on p "Reject" at bounding box center [244, 70] width 47 height 6
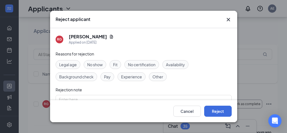
scroll to position [6, 0]
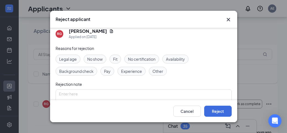
click at [115, 57] on span "Fit" at bounding box center [115, 59] width 4 height 6
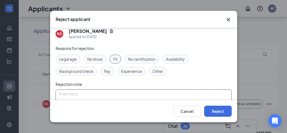
click at [100, 95] on textarea at bounding box center [144, 99] width 176 height 21
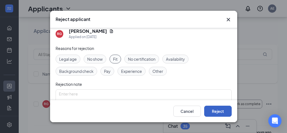
click at [204, 109] on button "Reject" at bounding box center [218, 110] width 28 height 11
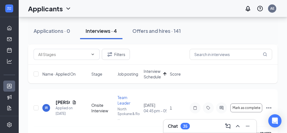
scroll to position [77, 0]
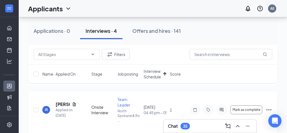
click at [47, 107] on div "IR" at bounding box center [46, 109] width 3 height 5
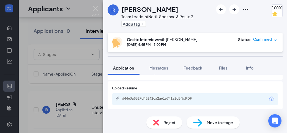
scroll to position [261, 0]
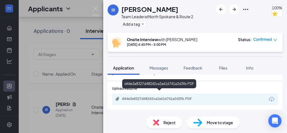
click at [193, 96] on div "d44e3a8327d48242ca2a616741a2d3fb.PDF" at bounding box center [160, 98] width 77 height 4
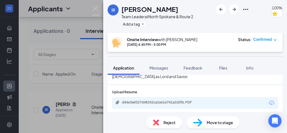
scroll to position [258, 0]
click at [176, 99] on div "d44e3a8327d48242ca2a616741a2d3fb.PDF" at bounding box center [160, 101] width 77 height 4
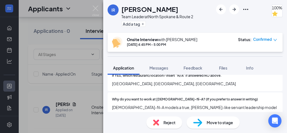
scroll to position [122, 0]
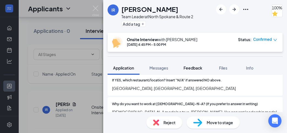
click at [191, 70] on span "Feedback" at bounding box center [193, 67] width 19 height 5
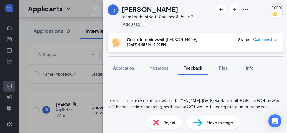
scroll to position [377, 0]
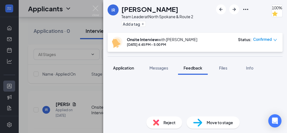
click at [136, 66] on button "Application" at bounding box center [124, 68] width 32 height 14
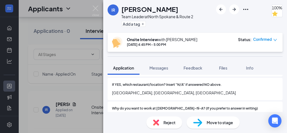
scroll to position [118, 0]
